Goal: Information Seeking & Learning: Learn about a topic

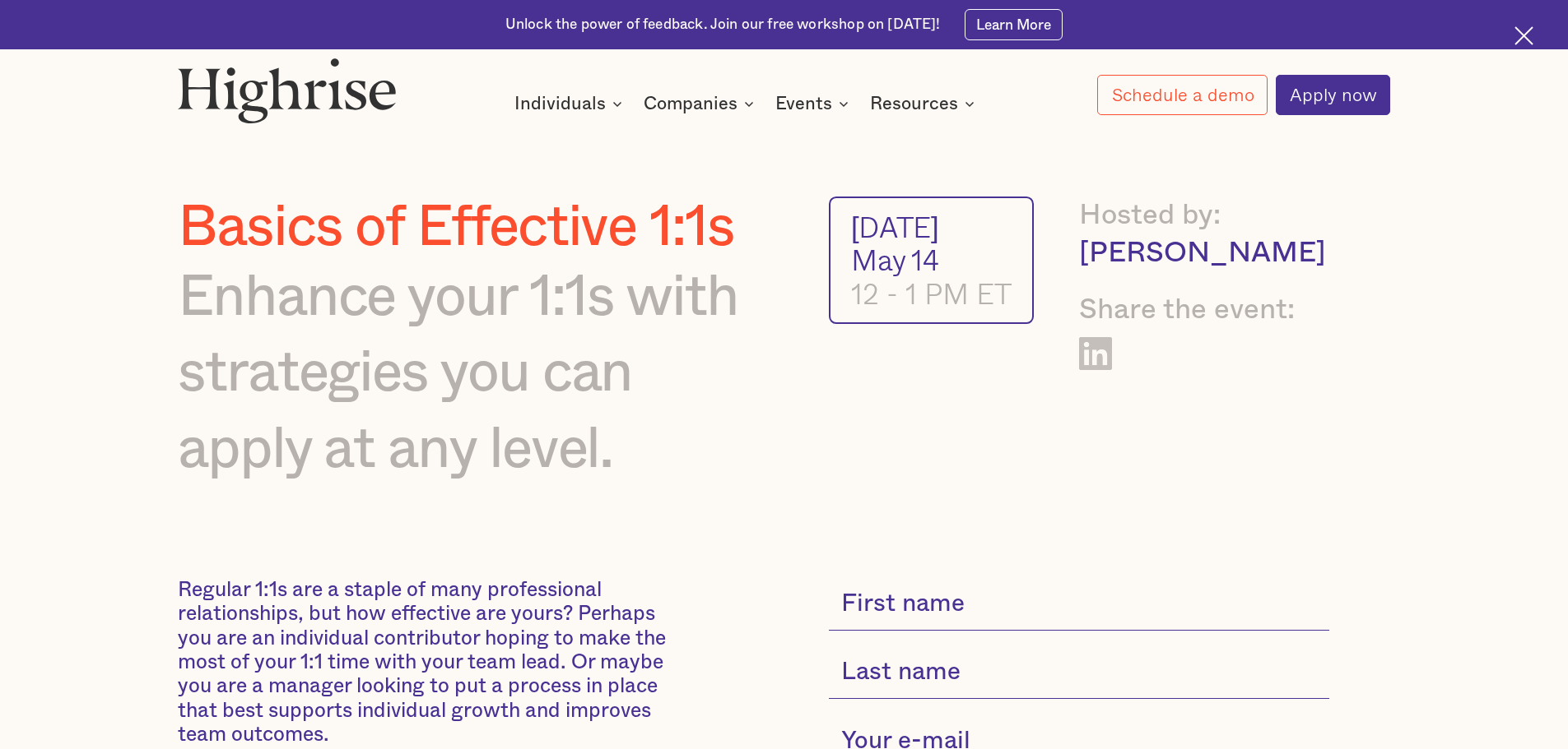
scroll to position [82, 0]
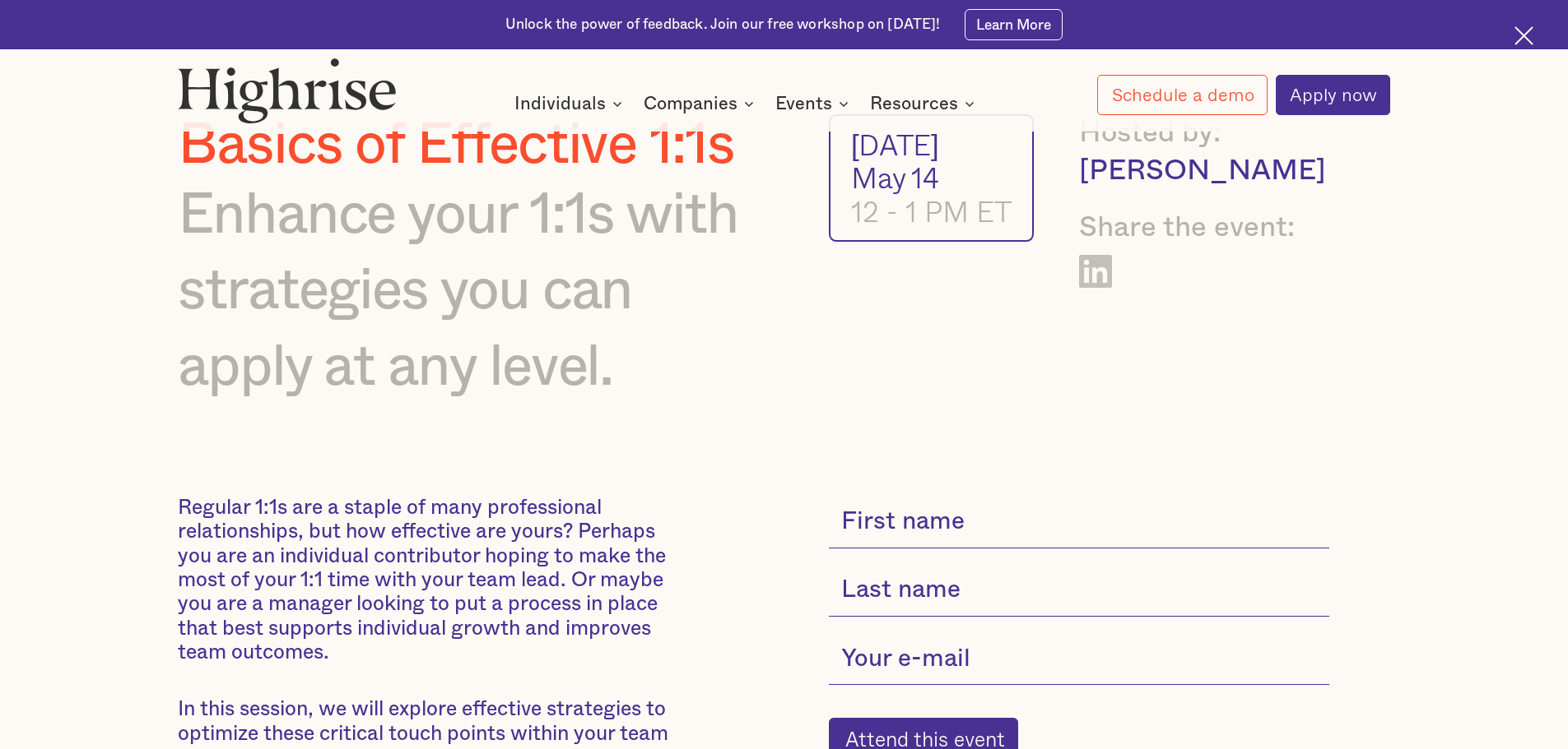
click at [1169, 173] on div "Erin Heisel" at bounding box center [1204, 170] width 250 height 38
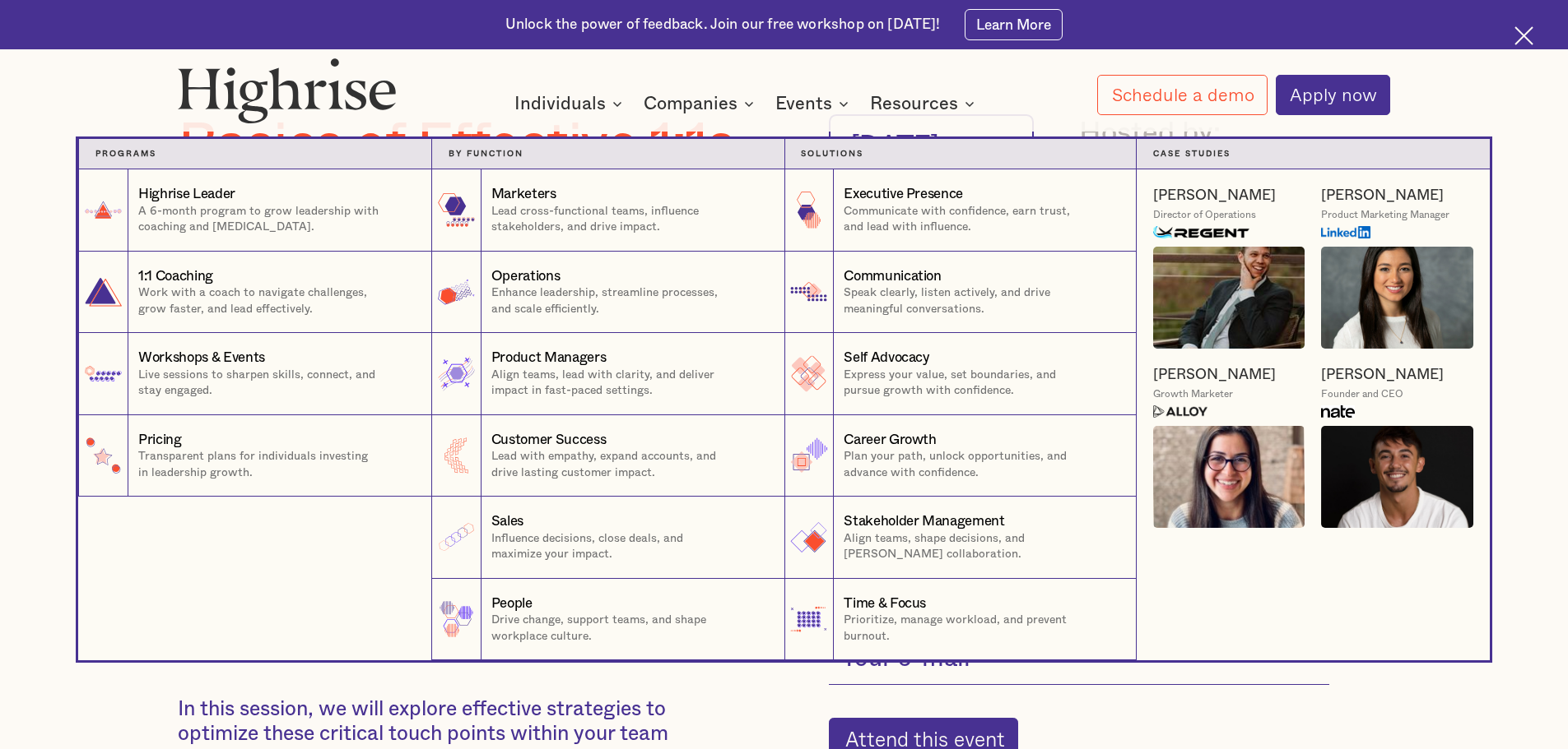
click at [1232, 449] on img at bounding box center [1228, 477] width 151 height 102
click at [907, 384] on p "Express your value, set boundaries, and pursue growth with confidence." at bounding box center [967, 383] width 246 height 32
